Goal: Information Seeking & Learning: Learn about a topic

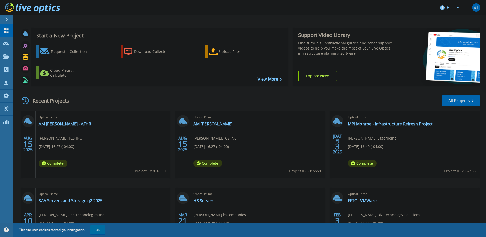
click at [56, 125] on link "AM [PERSON_NAME] - AFHR" at bounding box center [65, 123] width 53 height 5
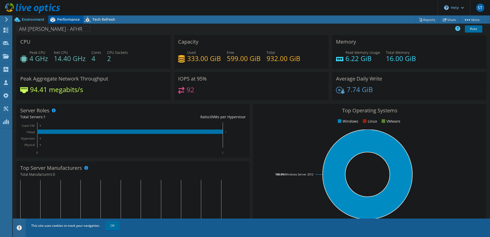
click at [59, 19] on span "Performance" at bounding box center [68, 19] width 23 height 5
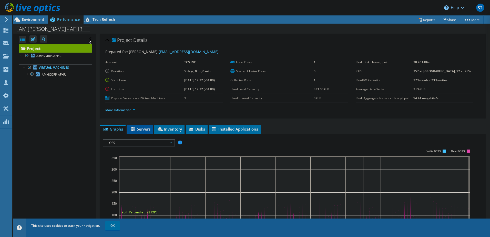
click at [138, 126] on li "Servers" at bounding box center [140, 129] width 26 height 9
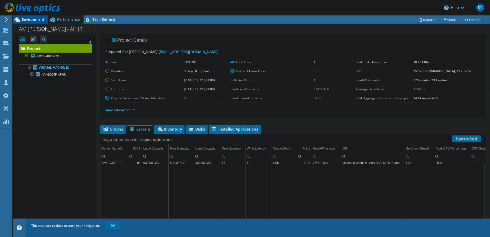
click at [35, 19] on span "Environment" at bounding box center [33, 19] width 23 height 5
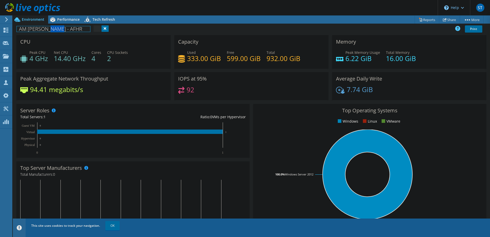
drag, startPoint x: 44, startPoint y: 28, endPoint x: 53, endPoint y: 35, distance: 10.6
click at [56, 28] on h1 "AM Haire - AFHR" at bounding box center [54, 29] width 74 height 6
drag, startPoint x: 112, startPoint y: 56, endPoint x: 91, endPoint y: 59, distance: 21.2
click at [91, 59] on div "Peak CPU 4 GHz Net CPU 14.40 GHz Cores 4 CPU Sockets 2" at bounding box center [93, 58] width 147 height 17
drag, startPoint x: 91, startPoint y: 59, endPoint x: 91, endPoint y: 69, distance: 9.2
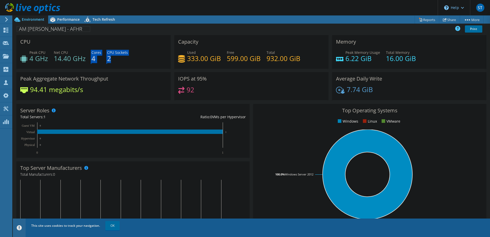
click at [91, 69] on div "CPU Peak CPU 4 GHz Net CPU 14.40 GHz Cores 4 CPU Sockets 2" at bounding box center [94, 53] width 158 height 37
drag, startPoint x: 266, startPoint y: 60, endPoint x: 300, endPoint y: 61, distance: 33.8
click at [300, 61] on div "Used 333.00 GiB Free 599.00 GiB Total 932.00 GiB" at bounding box center [251, 58] width 147 height 17
drag, startPoint x: 300, startPoint y: 61, endPoint x: 257, endPoint y: 76, distance: 45.3
click at [257, 76] on div "IOPS at 95% 92" at bounding box center [251, 86] width 154 height 28
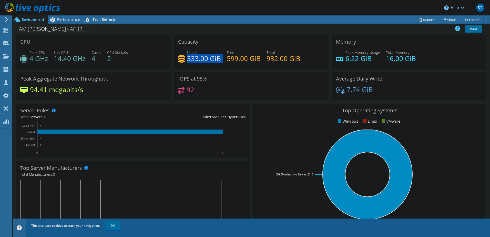
drag, startPoint x: 220, startPoint y: 60, endPoint x: 186, endPoint y: 58, distance: 33.6
click at [186, 58] on div "Used 333.00 GiB Free 599.00 GiB Total 932.00 GiB" at bounding box center [251, 58] width 147 height 17
drag, startPoint x: 372, startPoint y: 59, endPoint x: 342, endPoint y: 60, distance: 29.5
click at [342, 60] on div "Peak Memory Usage 6.22 GiB" at bounding box center [358, 56] width 44 height 12
click at [220, 108] on div "Server Roles Physical Servers represent bare metal servers that were targets of…" at bounding box center [132, 131] width 233 height 54
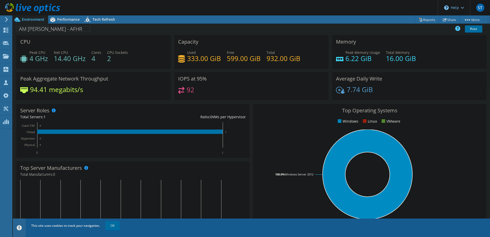
click at [8, 10] on icon at bounding box center [32, 8] width 55 height 11
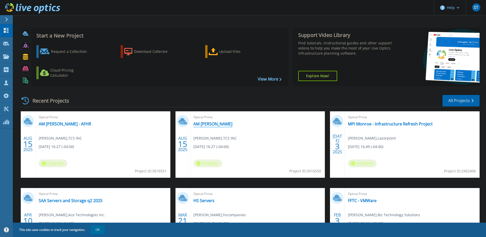
click at [204, 126] on link "AM [PERSON_NAME]" at bounding box center [212, 123] width 39 height 5
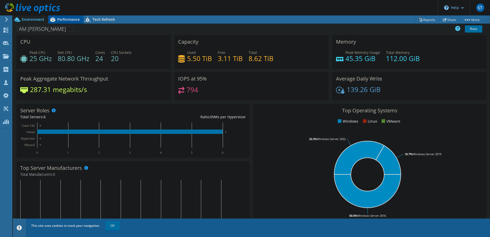
click at [56, 22] on icon at bounding box center [52, 19] width 9 height 9
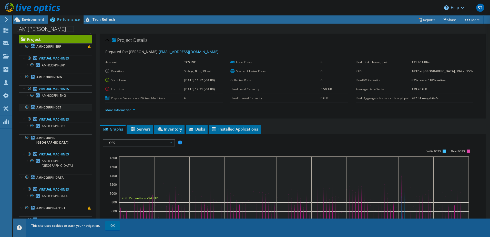
scroll to position [14, 0]
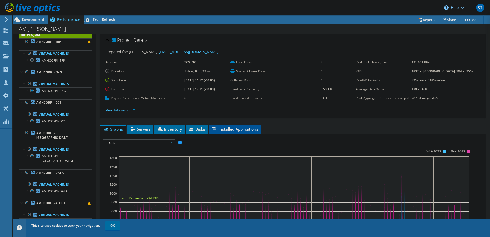
click at [218, 131] on span "Installed Applications" at bounding box center [234, 128] width 47 height 5
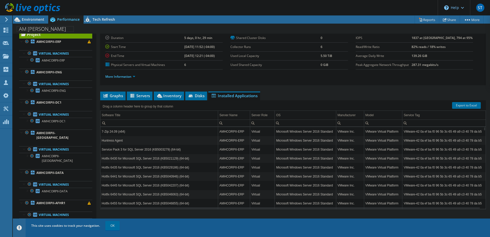
scroll to position [35, 0]
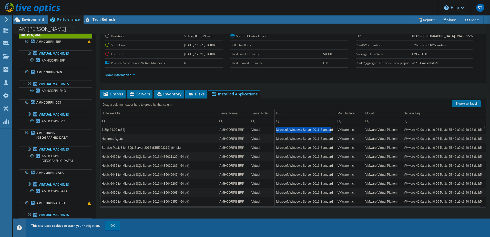
drag, startPoint x: 275, startPoint y: 130, endPoint x: 329, endPoint y: 130, distance: 54.1
click at [329, 130] on td "Microsoft Windows Server 2016 Standard" at bounding box center [305, 129] width 61 height 9
click at [173, 138] on td "Huntress Agent" at bounding box center [159, 138] width 118 height 9
click at [144, 92] on span "Servers" at bounding box center [139, 93] width 20 height 5
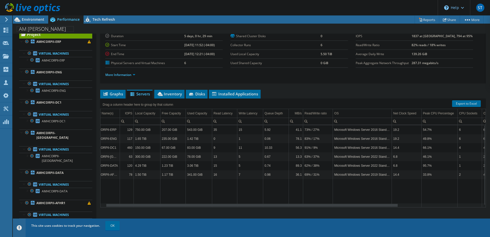
scroll to position [0, 0]
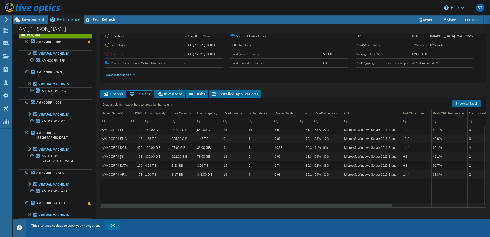
drag, startPoint x: 335, startPoint y: 206, endPoint x: 332, endPoint y: 199, distance: 7.6
click at [332, 199] on body "ST Partner Team Member [PERSON_NAME] [PERSON_NAME][EMAIL_ADDRESS][PERSON_NAME][…" at bounding box center [245, 118] width 490 height 237
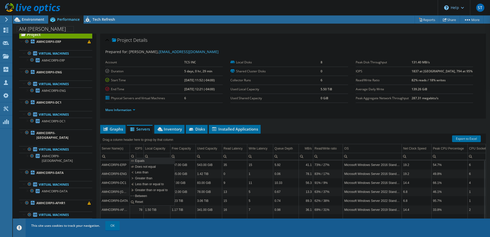
scroll to position [26, 0]
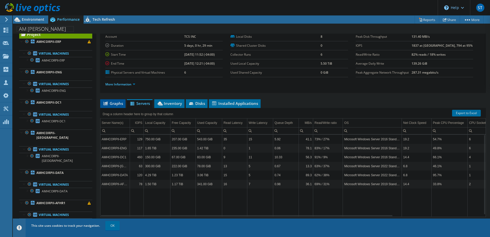
click at [111, 105] on span "Graphs" at bounding box center [113, 103] width 20 height 5
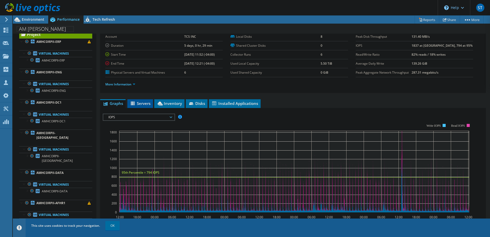
click at [135, 103] on icon at bounding box center [133, 103] width 5 height 4
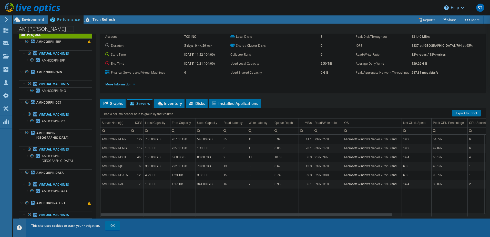
drag, startPoint x: 282, startPoint y: 216, endPoint x: 187, endPoint y: 219, distance: 94.3
click at [187, 219] on body "ST Partner Team Member [PERSON_NAME] [PERSON_NAME][EMAIL_ADDRESS][PERSON_NAME][…" at bounding box center [245, 118] width 490 height 237
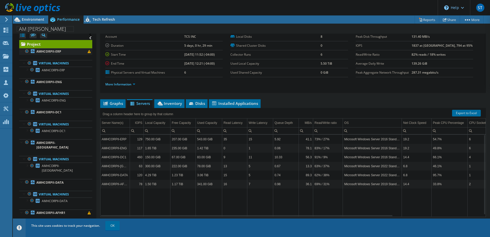
scroll to position [0, 0]
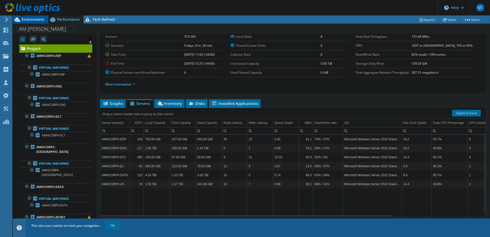
click at [33, 21] on span "Environment" at bounding box center [33, 19] width 23 height 5
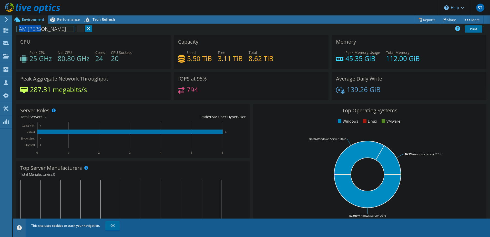
drag, startPoint x: 18, startPoint y: 28, endPoint x: 41, endPoint y: 32, distance: 22.9
click at [41, 32] on h1 "AM [PERSON_NAME]" at bounding box center [45, 29] width 57 height 6
click at [29, 31] on h1 "AM [PERSON_NAME]" at bounding box center [45, 29] width 57 height 6
drag, startPoint x: 29, startPoint y: 30, endPoint x: 44, endPoint y: 30, distance: 15.1
click at [44, 30] on h1 "AM [PERSON_NAME]" at bounding box center [45, 29] width 57 height 6
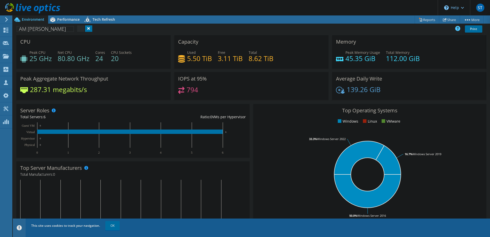
click at [35, 39] on div "CPU Peak CPU 25 GHz Net CPU 80.80 GHz Cores 24 CPU Sockets 20" at bounding box center [93, 52] width 154 height 34
drag, startPoint x: 23, startPoint y: 116, endPoint x: 46, endPoint y: 119, distance: 23.2
click at [46, 119] on div "Total Servers: 6" at bounding box center [76, 117] width 113 height 6
drag, startPoint x: 46, startPoint y: 119, endPoint x: 51, endPoint y: 125, distance: 7.7
click at [51, 125] on rect at bounding box center [130, 138] width 221 height 32
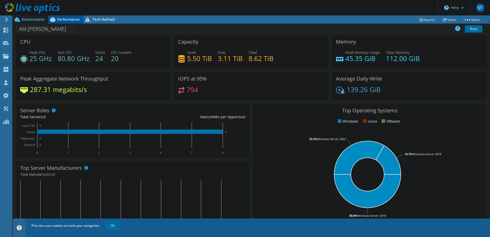
click at [63, 19] on span "Performance" at bounding box center [68, 19] width 23 height 5
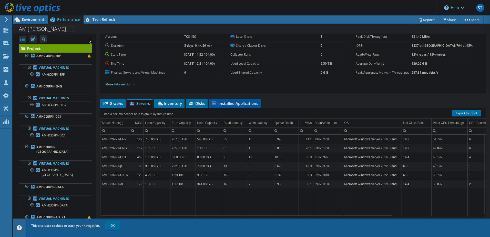
click at [230, 102] on span "Installed Applications" at bounding box center [234, 103] width 47 height 5
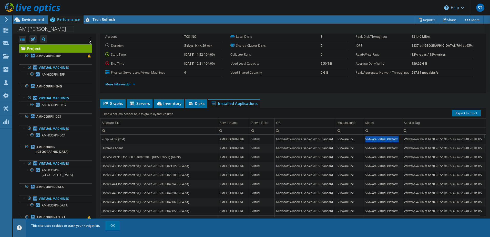
drag, startPoint x: 364, startPoint y: 140, endPoint x: 397, endPoint y: 142, distance: 33.3
click at [397, 142] on td "VMware Virtual Platform" at bounding box center [383, 138] width 38 height 9
drag, startPoint x: 337, startPoint y: 139, endPoint x: 356, endPoint y: 141, distance: 18.8
click at [356, 141] on td "VMware Inc." at bounding box center [350, 138] width 28 height 9
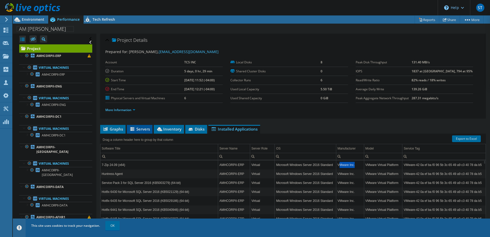
click at [143, 128] on span "Servers" at bounding box center [139, 128] width 20 height 5
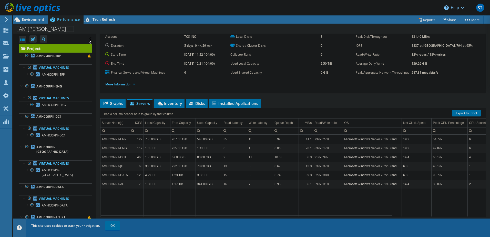
scroll to position [35, 0]
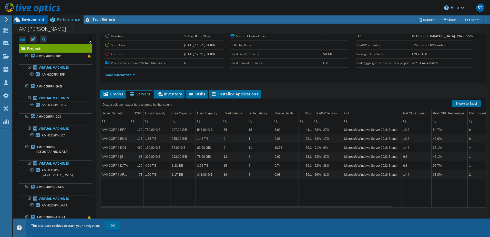
click at [25, 21] on span "Environment" at bounding box center [33, 19] width 23 height 5
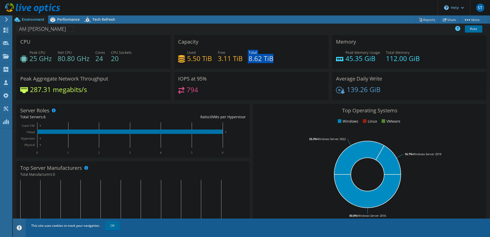
drag, startPoint x: 246, startPoint y: 58, endPoint x: 272, endPoint y: 59, distance: 26.1
click at [272, 59] on div "Used 5.50 TiB Free 3.11 TiB Total 8.62 TiB" at bounding box center [251, 58] width 147 height 17
drag, startPoint x: 272, startPoint y: 59, endPoint x: 270, endPoint y: 63, distance: 4.4
click at [270, 63] on div "Used 5.50 TiB Free 3.11 TiB Total 8.62 TiB" at bounding box center [251, 58] width 147 height 17
drag, startPoint x: 210, startPoint y: 57, endPoint x: 187, endPoint y: 59, distance: 23.4
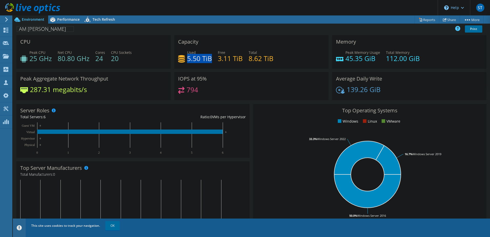
click at [187, 59] on h4 "5.50 TiB" at bounding box center [199, 59] width 25 height 6
drag, startPoint x: 187, startPoint y: 59, endPoint x: 175, endPoint y: 95, distance: 37.3
click at [175, 95] on div "IOPS at 95% 794" at bounding box center [251, 86] width 154 height 28
drag, startPoint x: 196, startPoint y: 61, endPoint x: 271, endPoint y: 59, distance: 74.6
click at [271, 59] on div "Used 5.50 TiB Free 3.11 TiB Total 8.62 TiB" at bounding box center [251, 58] width 147 height 17
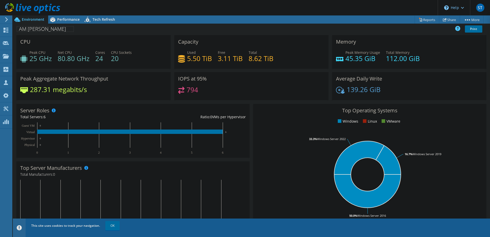
drag, startPoint x: 271, startPoint y: 59, endPoint x: 255, endPoint y: 64, distance: 15.7
click at [255, 63] on div "Used 5.50 TiB Free 3.11 TiB Total 8.62 TiB" at bounding box center [251, 58] width 147 height 17
drag, startPoint x: 186, startPoint y: 61, endPoint x: 266, endPoint y: 56, distance: 80.8
click at [266, 56] on div "Used 5.50 TiB Free 3.11 TiB Total 8.62 TiB" at bounding box center [251, 58] width 147 height 17
click at [63, 64] on div "Peak CPU 25 GHz Net CPU 80.80 GHz Cores 24 CPU Sockets 20" at bounding box center [93, 58] width 147 height 17
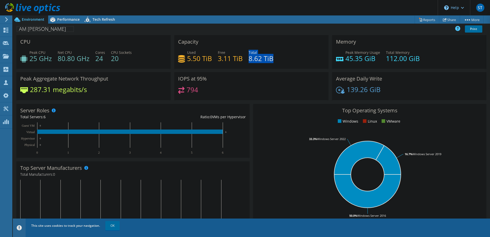
drag, startPoint x: 272, startPoint y: 60, endPoint x: 246, endPoint y: 56, distance: 26.3
click at [246, 56] on div "Used 5.50 TiB Free 3.11 TiB Total 8.62 TiB" at bounding box center [251, 58] width 147 height 17
drag, startPoint x: 246, startPoint y: 56, endPoint x: 243, endPoint y: 61, distance: 6.1
click at [243, 61] on div "Used 5.50 TiB Free 3.11 TiB Total 8.62 TiB" at bounding box center [251, 58] width 147 height 17
drag, startPoint x: 37, startPoint y: 128, endPoint x: 151, endPoint y: 127, distance: 114.8
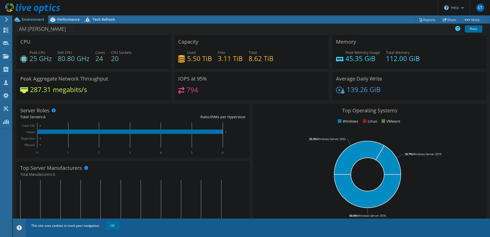
click at [151, 127] on rect at bounding box center [130, 138] width 221 height 32
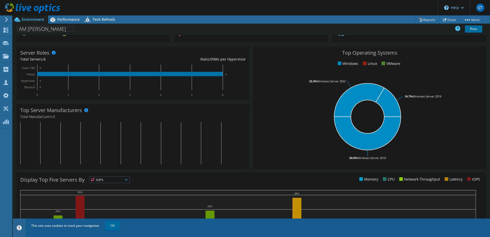
scroll to position [0, 0]
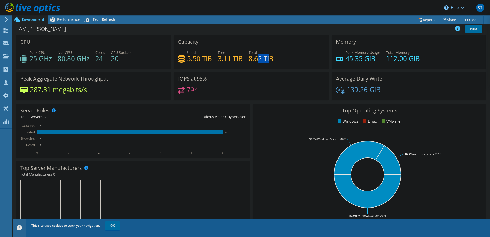
drag, startPoint x: 268, startPoint y: 58, endPoint x: 254, endPoint y: 56, distance: 14.2
click at [254, 56] on h4 "8.62 TiB" at bounding box center [260, 59] width 25 height 6
drag, startPoint x: 254, startPoint y: 56, endPoint x: 256, endPoint y: 61, distance: 5.6
click at [256, 61] on h4 "8.62 TiB" at bounding box center [260, 59] width 25 height 6
drag, startPoint x: 271, startPoint y: 60, endPoint x: 260, endPoint y: 58, distance: 10.7
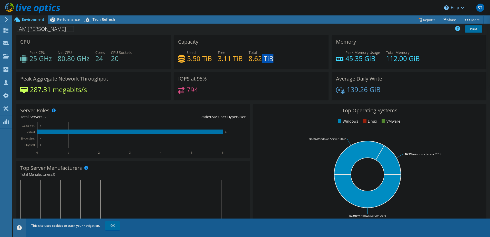
click at [260, 58] on h4 "8.62 TiB" at bounding box center [260, 59] width 25 height 6
drag, startPoint x: 260, startPoint y: 58, endPoint x: 267, endPoint y: 60, distance: 7.0
click at [267, 60] on h4 "8.62 TiB" at bounding box center [260, 59] width 25 height 6
click at [269, 59] on h4 "8.62 TiB" at bounding box center [260, 59] width 25 height 6
drag, startPoint x: 263, startPoint y: 58, endPoint x: 273, endPoint y: 58, distance: 10.2
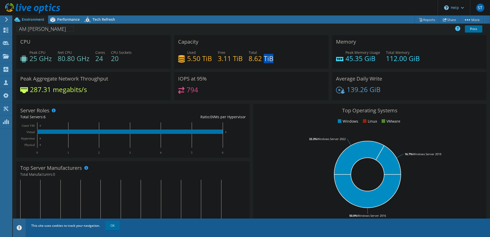
click at [273, 58] on div "Used 5.50 TiB Free 3.11 TiB Total 8.62 TiB" at bounding box center [251, 58] width 147 height 17
click at [266, 60] on h4 "8.62 TiB" at bounding box center [260, 59] width 25 height 6
drag, startPoint x: 262, startPoint y: 58, endPoint x: 273, endPoint y: 58, distance: 10.8
click at [273, 58] on div "Used 5.50 TiB Free 3.11 TiB Total 8.62 TiB" at bounding box center [251, 58] width 147 height 17
drag, startPoint x: 96, startPoint y: 61, endPoint x: 122, endPoint y: 62, distance: 25.7
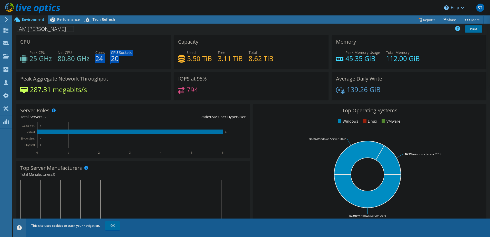
click at [122, 62] on div "Peak CPU 25 GHz Net CPU 80.80 GHz Cores 24 CPU Sockets 20" at bounding box center [93, 58] width 147 height 17
click at [97, 57] on h4 "24" at bounding box center [100, 59] width 10 height 6
drag, startPoint x: 95, startPoint y: 58, endPoint x: 105, endPoint y: 58, distance: 10.2
click at [105, 58] on div "Peak CPU 25 GHz Net CPU 80.80 GHz Cores 24 CPU Sockets 20" at bounding box center [93, 58] width 147 height 17
drag, startPoint x: 105, startPoint y: 58, endPoint x: 97, endPoint y: 61, distance: 8.8
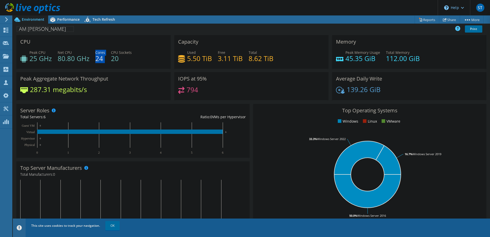
click at [97, 61] on h4 "24" at bounding box center [100, 59] width 10 height 6
drag, startPoint x: 93, startPoint y: 60, endPoint x: 107, endPoint y: 58, distance: 13.5
click at [107, 58] on div "Peak CPU 25 GHz Net CPU 80.80 GHz Cores 24 CPU Sockets 20" at bounding box center [93, 58] width 147 height 17
drag, startPoint x: 107, startPoint y: 58, endPoint x: 91, endPoint y: 61, distance: 16.5
click at [91, 61] on div "Peak CPU 25 GHz Net CPU 80.80 GHz Cores 24 CPU Sockets 20" at bounding box center [93, 58] width 147 height 17
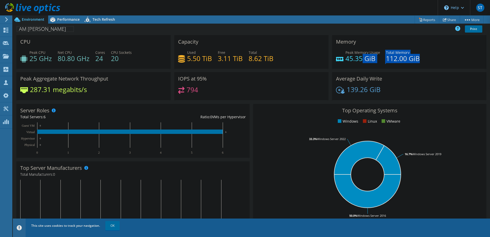
drag, startPoint x: 418, startPoint y: 59, endPoint x: 365, endPoint y: 54, distance: 53.5
click at [362, 54] on div "Peak Memory Usage 45.35 GiB Total Memory 112.00 GiB" at bounding box center [409, 58] width 147 height 17
drag, startPoint x: 366, startPoint y: 54, endPoint x: 387, endPoint y: 56, distance: 21.1
click at [387, 56] on h4 "112.00 GiB" at bounding box center [403, 59] width 34 height 6
drag, startPoint x: 385, startPoint y: 61, endPoint x: 414, endPoint y: 64, distance: 28.9
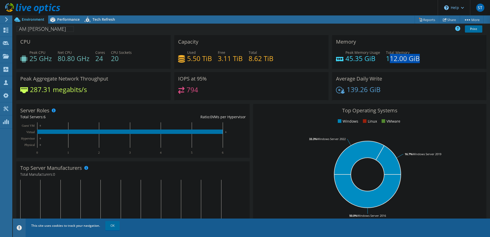
click at [414, 64] on div "Peak Memory Usage 45.35 GiB Total Memory 112.00 GiB" at bounding box center [409, 58] width 147 height 17
drag, startPoint x: 414, startPoint y: 64, endPoint x: 380, endPoint y: 58, distance: 33.9
click at [380, 58] on div "Peak Memory Usage 45.35 GiB Total Memory 112.00 GiB" at bounding box center [409, 58] width 147 height 17
click at [54, 20] on icon at bounding box center [52, 19] width 5 height 5
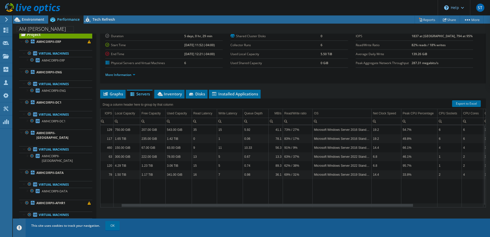
scroll to position [0, 34]
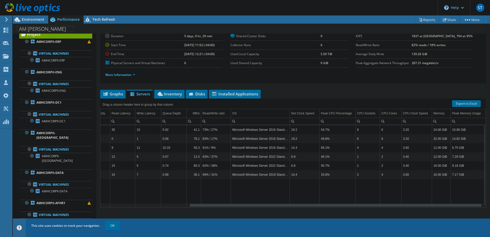
drag, startPoint x: 239, startPoint y: 206, endPoint x: 352, endPoint y: 188, distance: 114.8
click at [342, 193] on body "ST Partner Team Member [PERSON_NAME] [PERSON_NAME][EMAIL_ADDRESS][PERSON_NAME][…" at bounding box center [245, 118] width 490 height 237
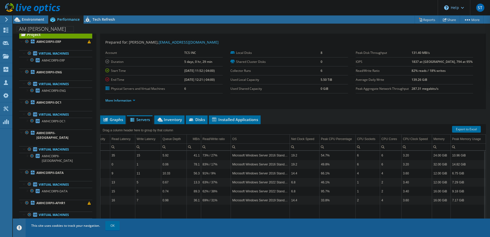
click at [35, 16] on div at bounding box center [30, 8] width 60 height 17
click at [31, 19] on span "Environment" at bounding box center [33, 19] width 23 height 5
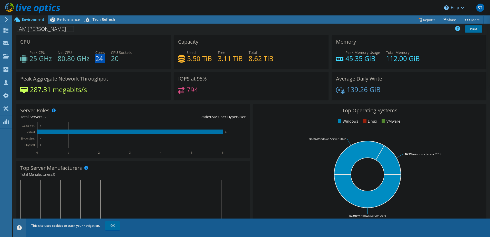
drag, startPoint x: 95, startPoint y: 56, endPoint x: 106, endPoint y: 56, distance: 10.5
click at [106, 56] on div "Peak CPU 25 GHz Net CPU 80.80 GHz Cores 24 CPU Sockets 20" at bounding box center [93, 58] width 147 height 17
drag, startPoint x: 106, startPoint y: 56, endPoint x: 96, endPoint y: 74, distance: 20.3
click at [96, 74] on div "Peak Aggregate Network Throughput 287.31 megabits/s" at bounding box center [93, 86] width 154 height 28
drag, startPoint x: 97, startPoint y: 59, endPoint x: 102, endPoint y: 60, distance: 5.4
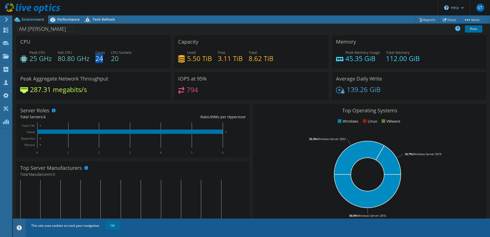
click at [102, 60] on h4 "24" at bounding box center [100, 59] width 10 height 6
drag, startPoint x: 102, startPoint y: 60, endPoint x: 103, endPoint y: 75, distance: 14.6
click at [103, 75] on div "Peak Aggregate Network Throughput 287.31 megabits/s" at bounding box center [93, 86] width 154 height 28
